Goal: Task Accomplishment & Management: Manage account settings

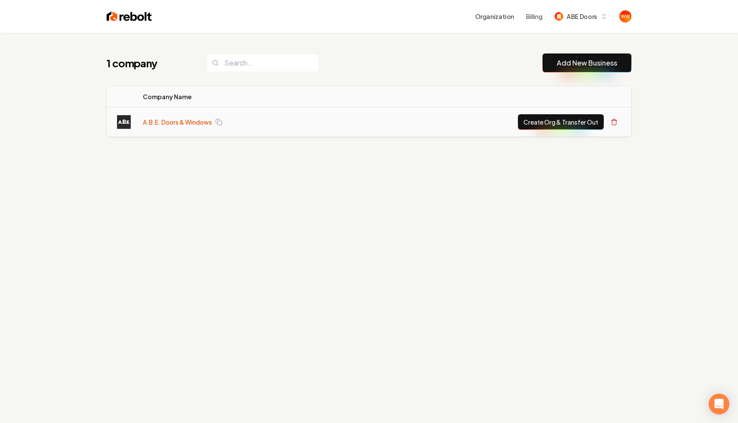
click at [178, 124] on link "A.B.E. Doors & Windows" at bounding box center [177, 122] width 69 height 9
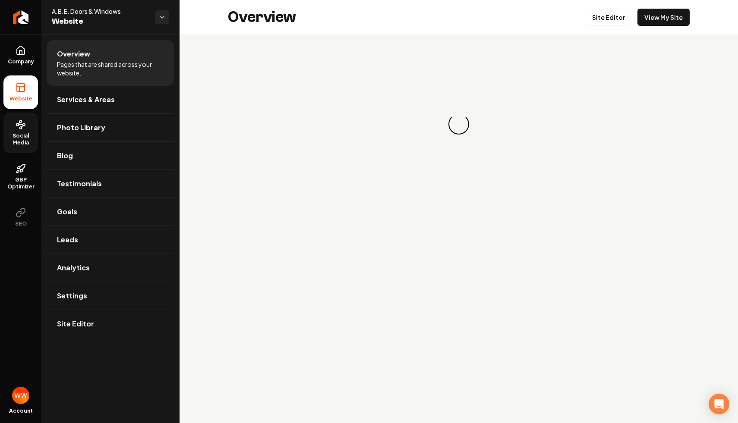
click at [22, 120] on circle at bounding box center [21, 121] width 2 height 2
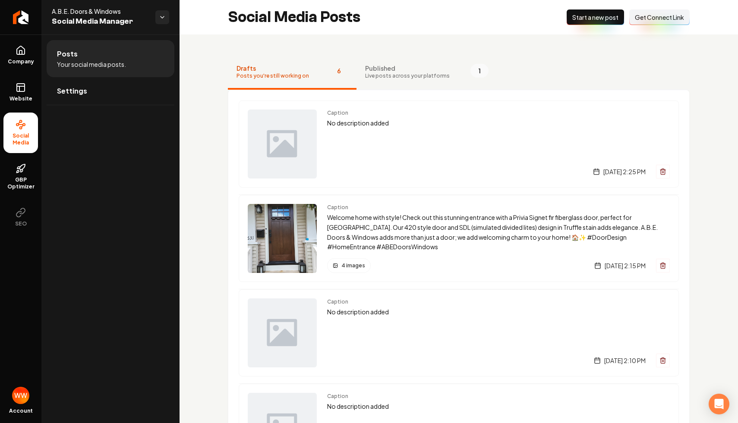
click at [368, 123] on p "No description added" at bounding box center [498, 123] width 343 height 10
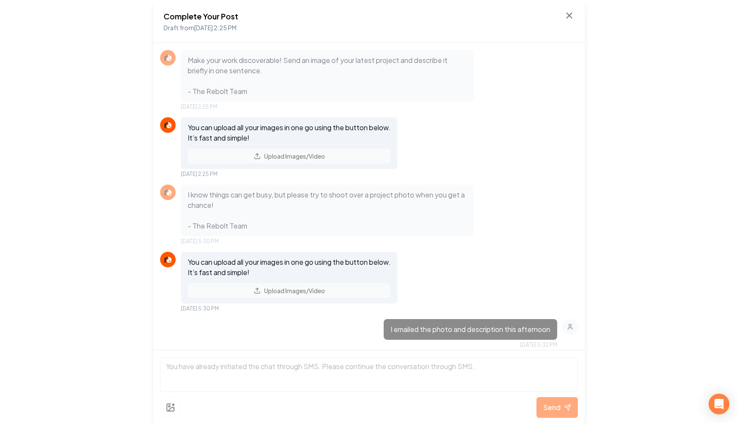
scroll to position [42, 0]
